Goal: Find specific page/section: Find specific page/section

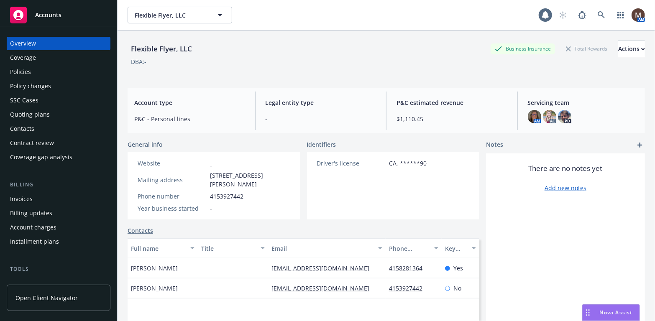
click at [25, 70] on div "Policies" at bounding box center [20, 71] width 21 height 13
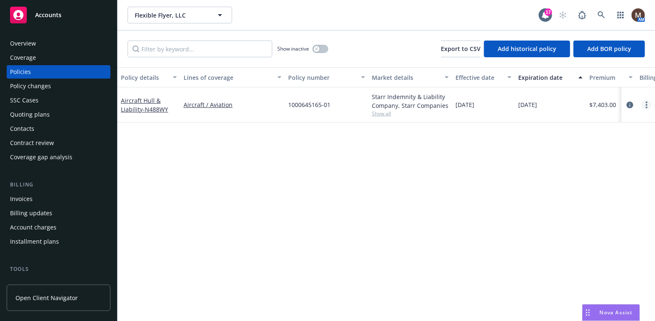
click at [646, 103] on link "more" at bounding box center [647, 105] width 10 height 10
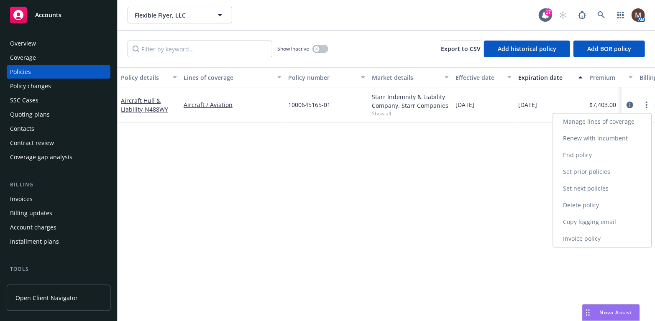
click at [587, 220] on link "Copy logging email" at bounding box center [603, 222] width 98 height 17
